Goal: Check status: Check status

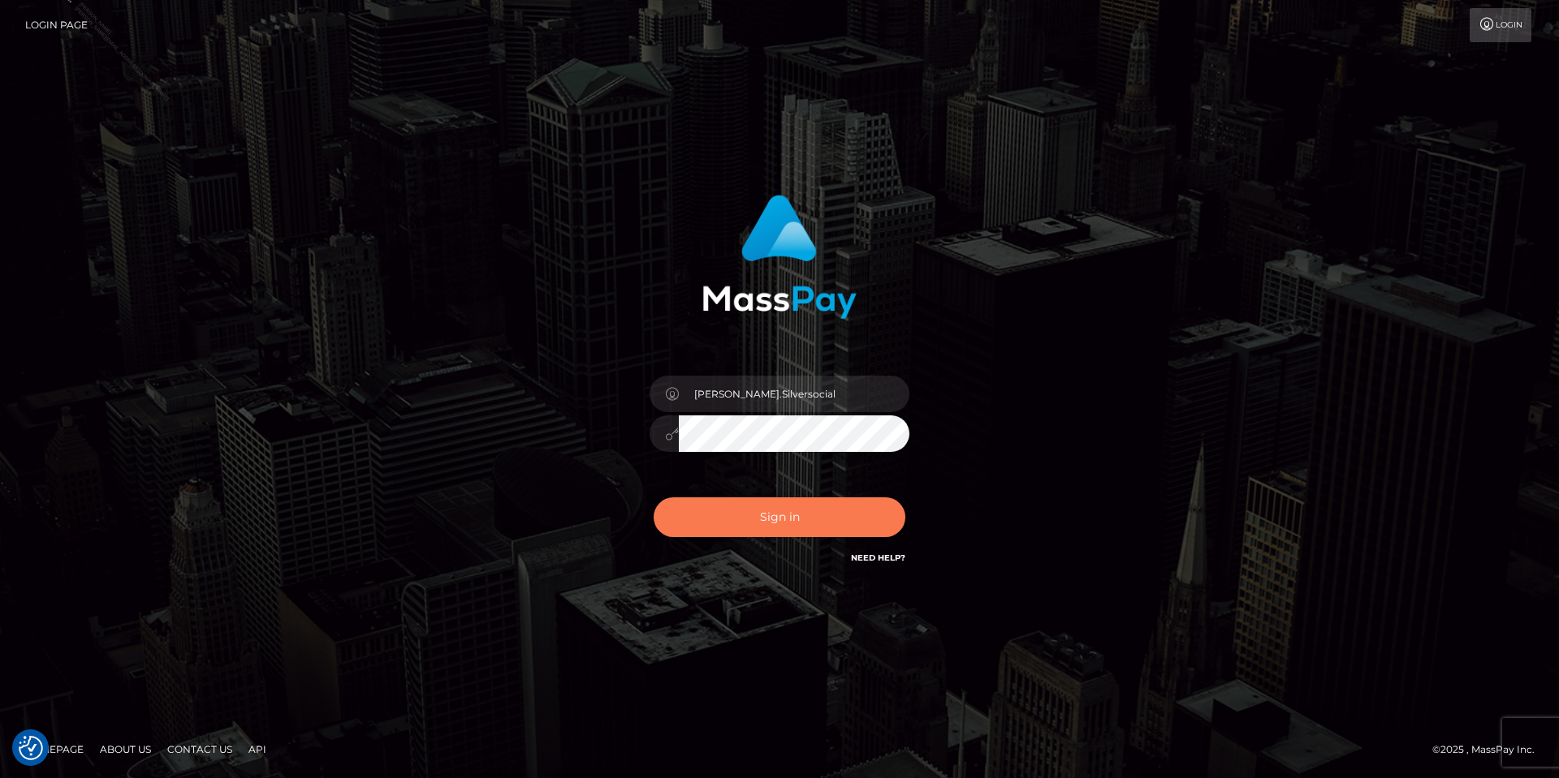
click at [762, 530] on button "Sign in" at bounding box center [779, 518] width 252 height 40
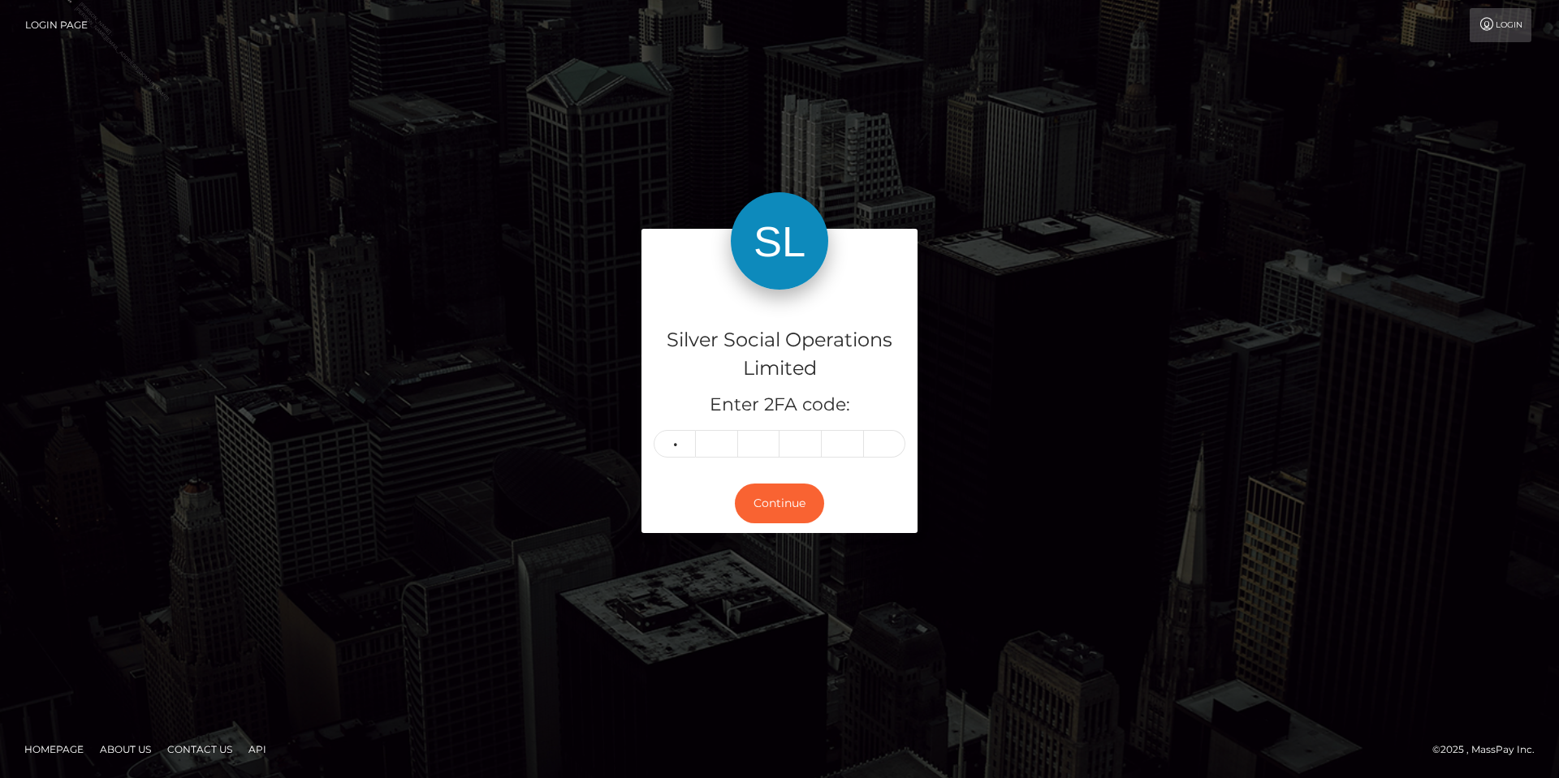
type input "0"
type input "3"
type input "6"
type input "9"
type input "6"
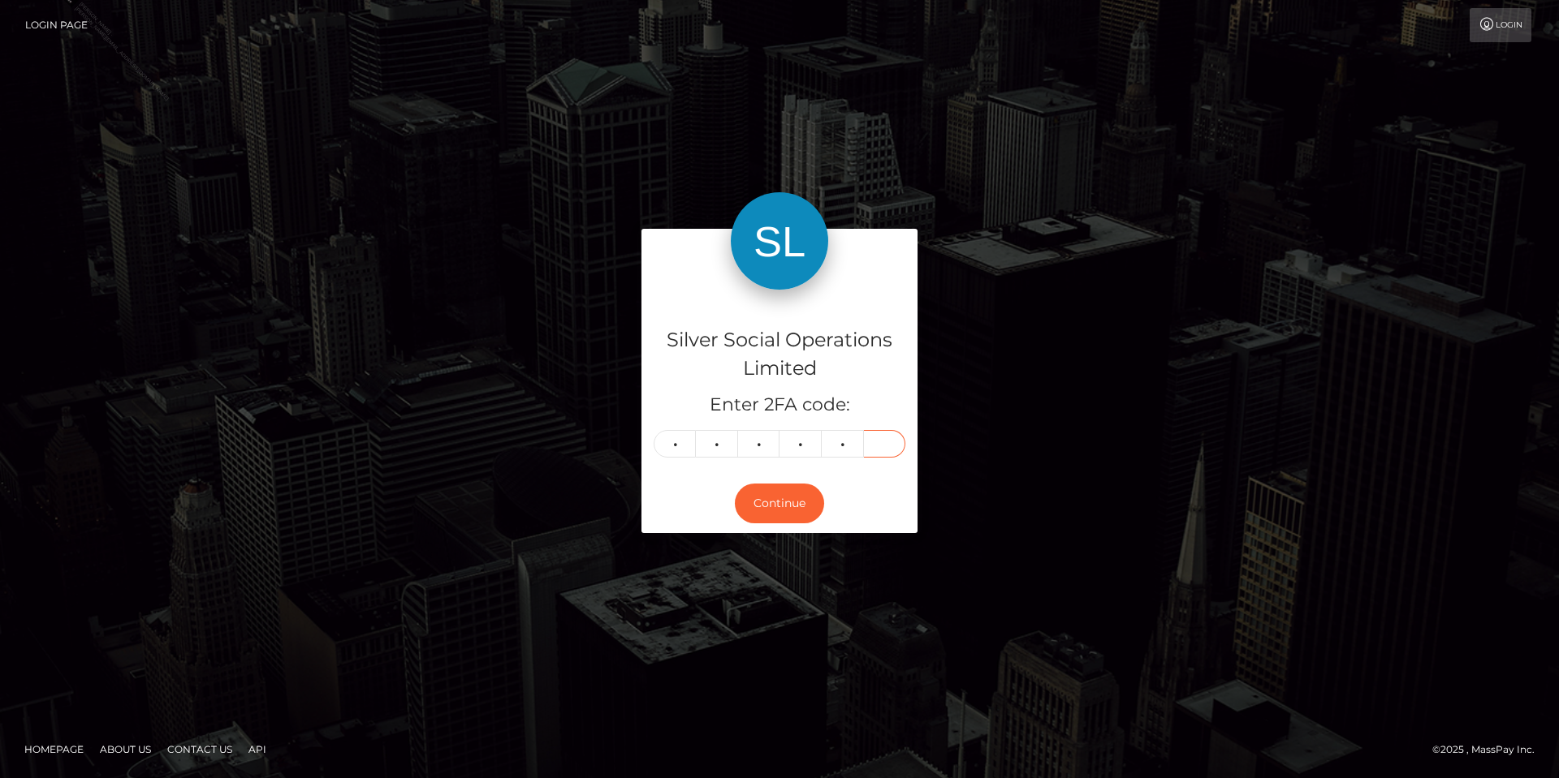
type input "4"
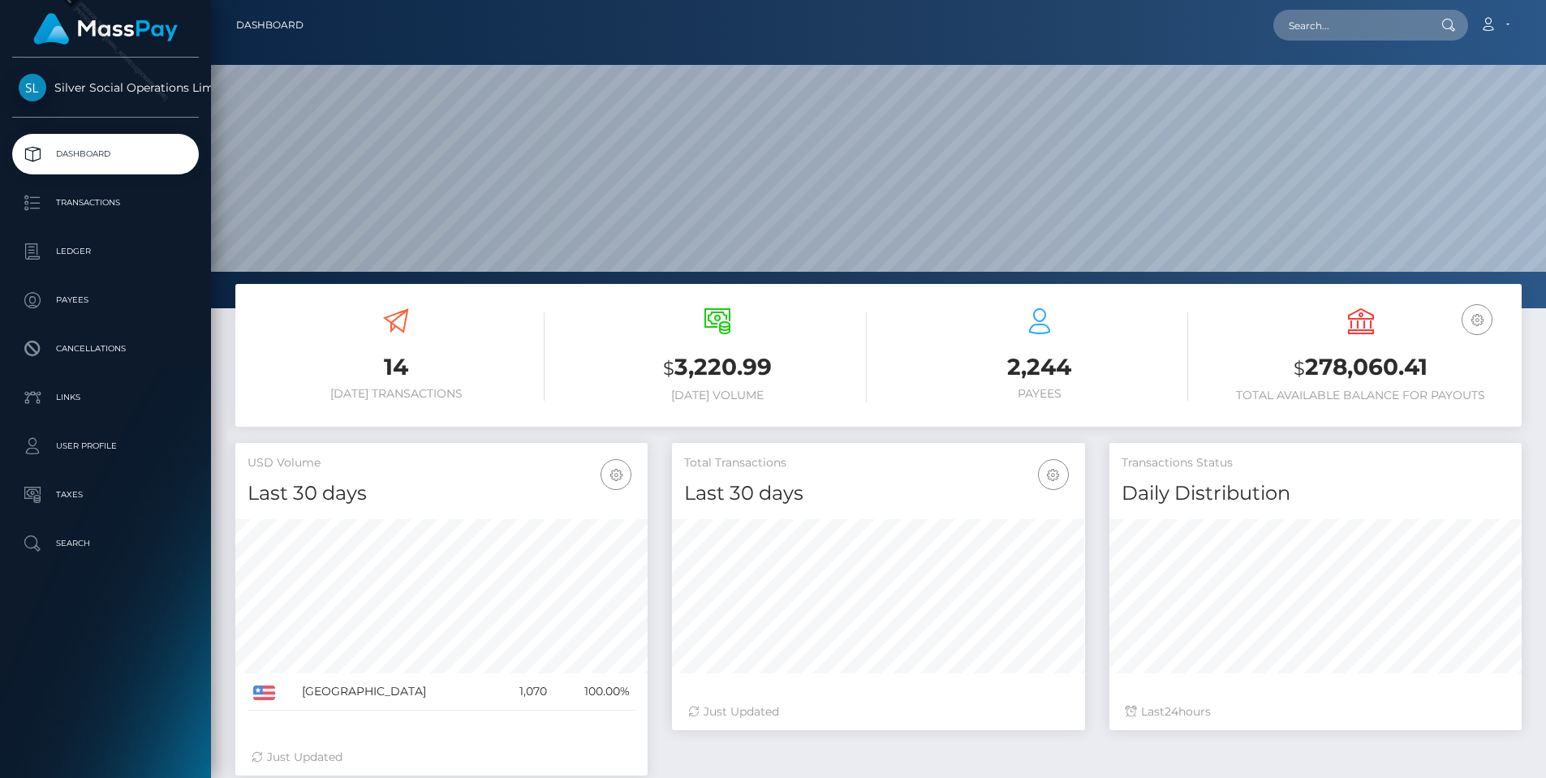
scroll to position [288, 413]
drag, startPoint x: 1442, startPoint y: 366, endPoint x: 1309, endPoint y: 369, distance: 134.0
click at [1309, 369] on h3 "$ 278,060.41" at bounding box center [1361, 367] width 297 height 33
copy h3 "278,060.41"
